Goal: Information Seeking & Learning: Learn about a topic

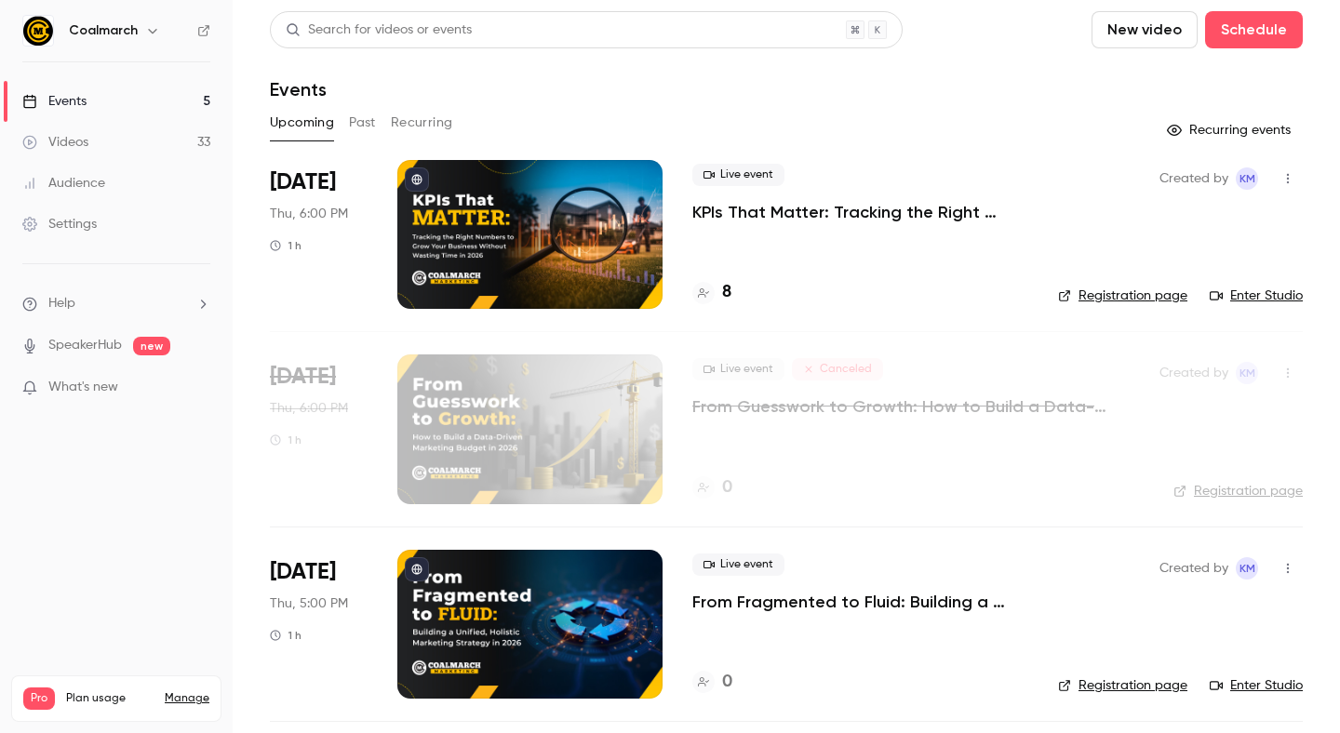
click at [106, 142] on link "Videos 33" at bounding box center [116, 142] width 233 height 41
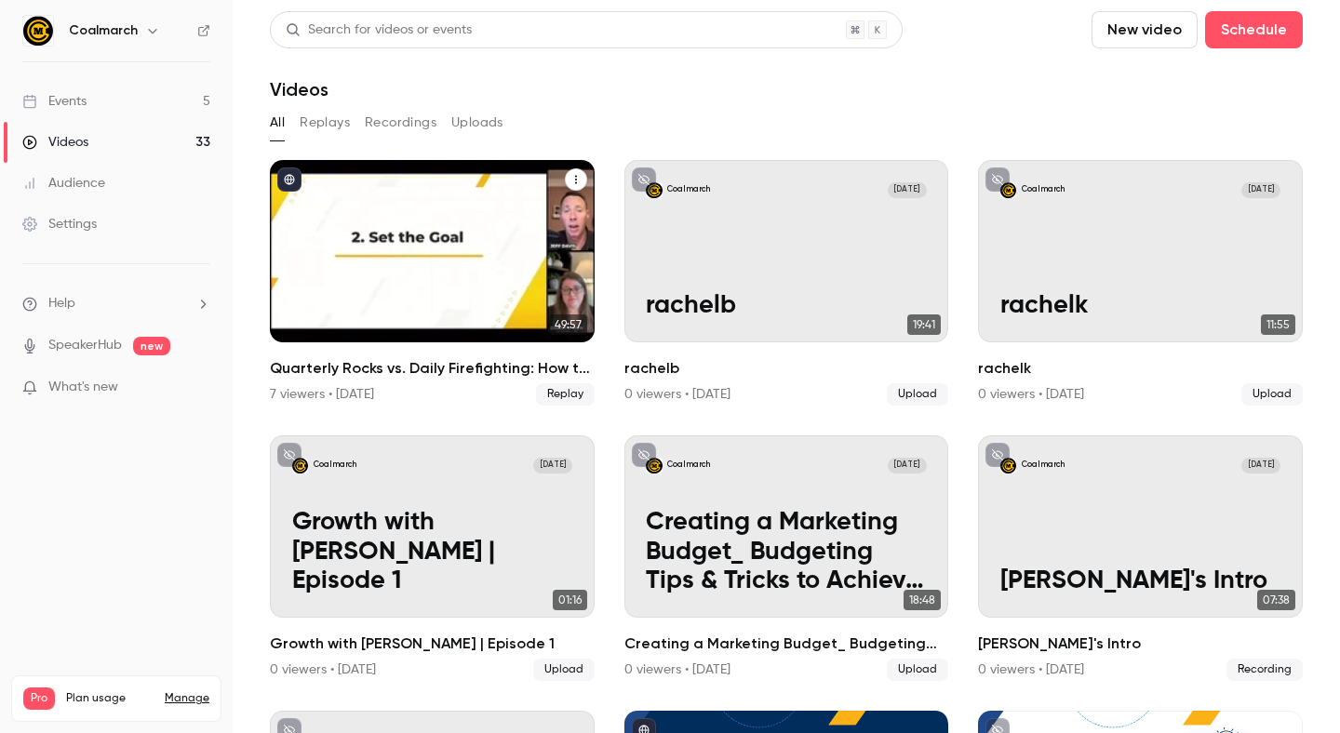
click at [323, 250] on div "Quarterly Rocks vs. Daily Firefighting: How to Set Actionable Goals That Stick …" at bounding box center [432, 251] width 325 height 182
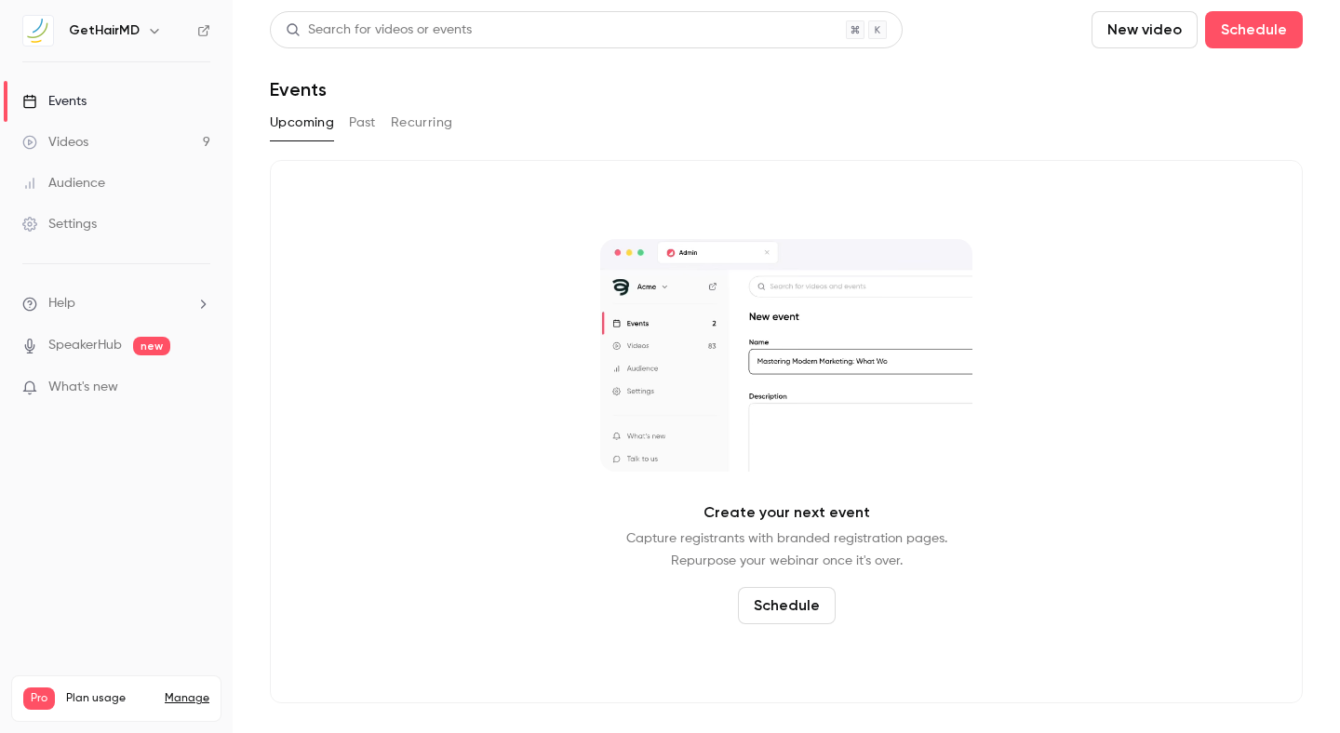
click at [141, 153] on link "Videos 9" at bounding box center [116, 142] width 233 height 41
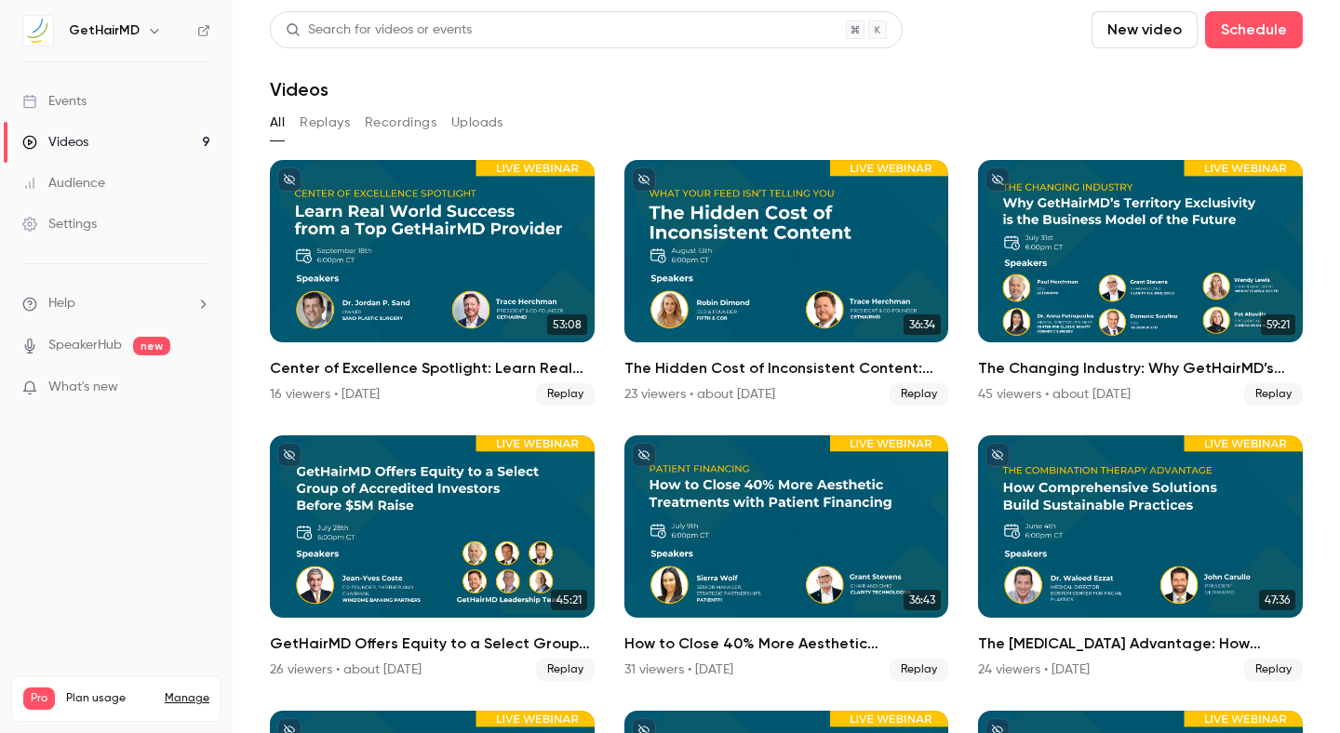
click at [165, 145] on link "Videos 9" at bounding box center [116, 142] width 233 height 41
